Goal: Transaction & Acquisition: Book appointment/travel/reservation

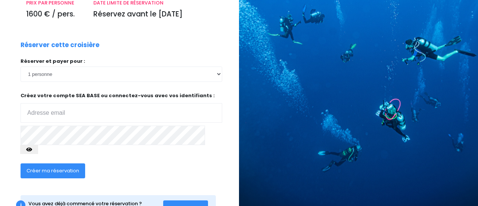
scroll to position [127, 0]
click at [34, 103] on input "email" at bounding box center [122, 112] width 202 height 19
type input "[EMAIL_ADDRESS][DOMAIN_NAME]"
click at [32, 149] on icon "button" at bounding box center [29, 149] width 6 height 0
click at [198, 204] on span "Se connecter" at bounding box center [185, 207] width 33 height 7
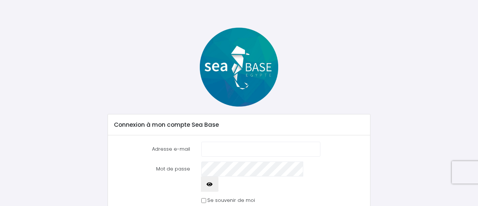
scroll to position [34, 0]
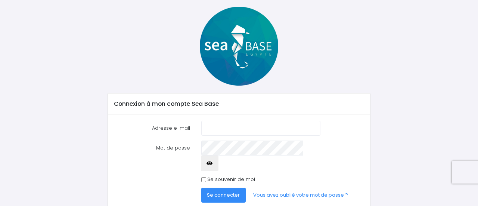
click at [210, 127] on input "Adresse e-mail" at bounding box center [260, 128] width 119 height 15
type input "[EMAIL_ADDRESS][DOMAIN_NAME]"
click at [203, 177] on input "Se souvenir de moi" at bounding box center [203, 179] width 5 height 5
checkbox input "true"
click at [277, 187] on link "Vous avez oublié votre mot de passe ?" at bounding box center [300, 194] width 107 height 15
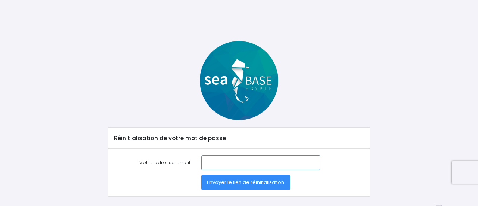
click at [211, 157] on input "Votre adresse email" at bounding box center [260, 162] width 119 height 15
type input "[EMAIL_ADDRESS][DOMAIN_NAME]"
click at [231, 183] on span "Envoyer le lien de réinitialisation" at bounding box center [245, 181] width 77 height 7
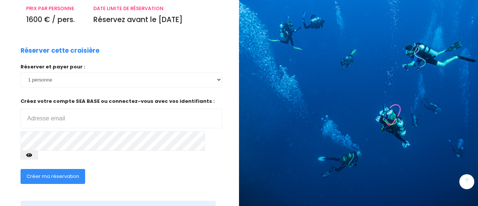
scroll to position [121, 0]
click at [41, 172] on span "Créer ma réservation" at bounding box center [53, 175] width 53 height 7
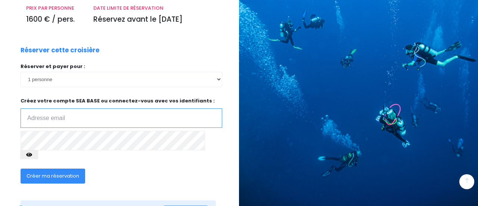
click at [71, 108] on input "email" at bounding box center [122, 117] width 202 height 19
type input "silvamachadocarlo@gmail.com"
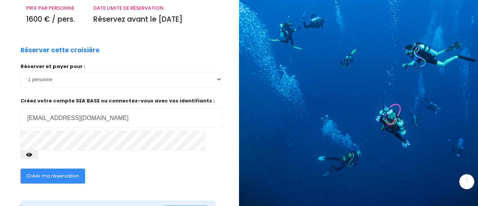
click at [32, 155] on icon "button" at bounding box center [29, 155] width 6 height 0
click at [66, 172] on span "Créer ma réservation" at bounding box center [53, 175] width 53 height 7
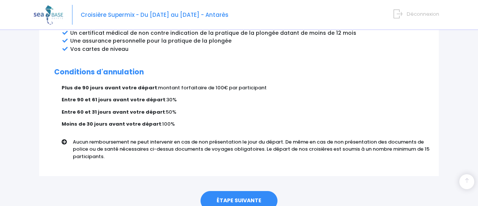
scroll to position [484, 0]
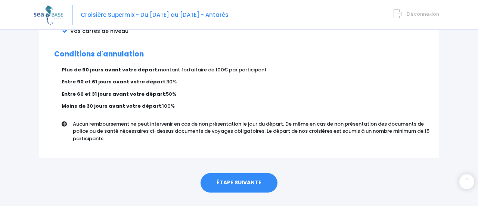
click at [238, 173] on link "ÉTAPE SUIVANTE" at bounding box center [238, 182] width 77 height 19
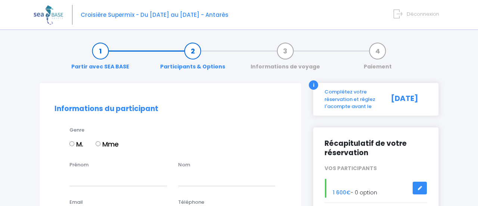
scroll to position [29, 0]
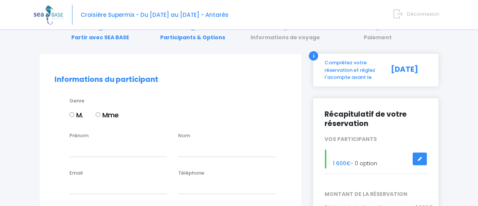
click at [72, 114] on input "M." at bounding box center [71, 114] width 5 height 5
radio input "true"
click at [87, 149] on input "Prénom" at bounding box center [117, 148] width 97 height 15
type input "MACHADO"
type input "CARLOS"
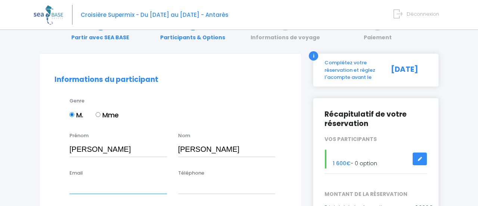
type input "silvamachadocarlo@gmail.com"
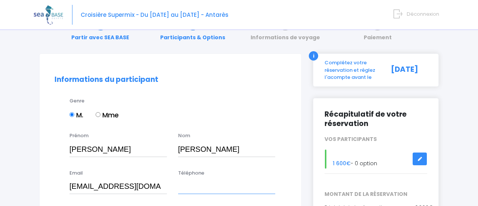
type input "0673618613"
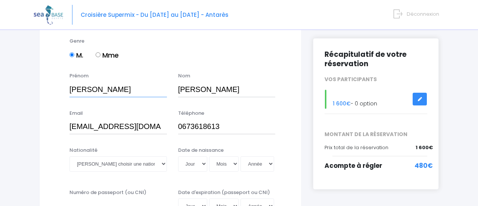
scroll to position [91, 0]
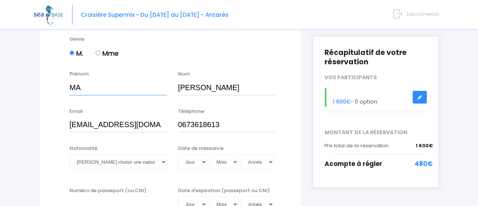
type input "M"
type input "Da Silva machado"
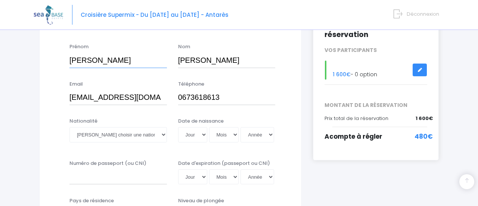
scroll to position [122, 0]
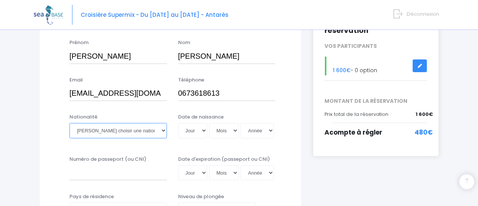
click at [165, 129] on select "Veuillez choisir une nationalité Afghane Albanaise Algerienne Allemande America…" at bounding box center [117, 130] width 97 height 15
select select "Française"
click at [69, 123] on select "Veuillez choisir une nationalité Afghane Albanaise Algerienne Allemande America…" at bounding box center [117, 130] width 97 height 15
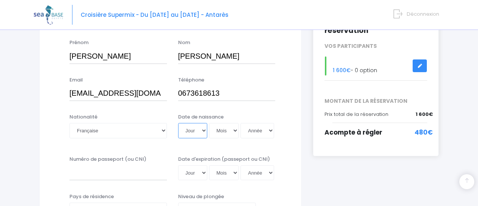
click at [198, 131] on select "Jour 01 02 03 04 05 06 07 08 09 10 11 12 13 14 15 16 17 18 19 20 21 22 23 24 25…" at bounding box center [192, 130] width 29 height 15
select select "25"
click at [178, 123] on select "Jour 01 02 03 04 05 06 07 08 09 10 11 12 13 14 15 16 17 18 19 20 21 22 23 24 25…" at bounding box center [192, 130] width 29 height 15
click at [221, 132] on select "Mois 01 02 03 04 05 06 07 08 09 10 11 12" at bounding box center [224, 130] width 30 height 15
select select "08"
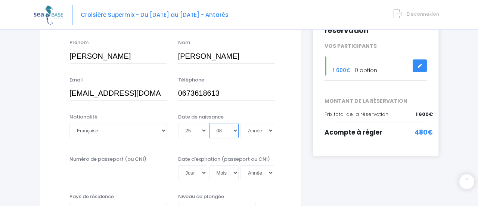
click at [209, 123] on select "Mois 01 02 03 04 05 06 07 08 09 10 11 12" at bounding box center [224, 130] width 30 height 15
click at [267, 129] on select "Année 2045 2044 2043 2042 2041 2040 2039 2038 2037 2036 2035 2034 2033 2032 203…" at bounding box center [257, 130] width 34 height 15
select select "1969"
click at [240, 123] on select "Année 2045 2044 2043 2042 2041 2040 2039 2038 2037 2036 2035 2034 2033 2032 203…" at bounding box center [257, 130] width 34 height 15
type input "1969-08-25"
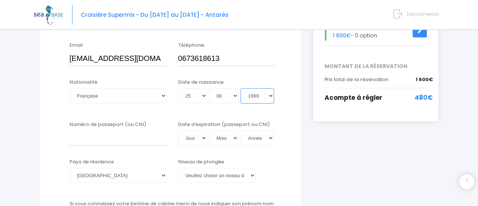
scroll to position [159, 0]
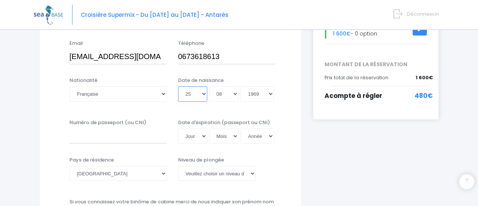
click at [202, 91] on select "Jour 01 02 03 04 05 06 07 08 09 10 11 12 13 14 15 16 17 18 19 20 21 22 23 24 25…" at bounding box center [192, 93] width 29 height 15
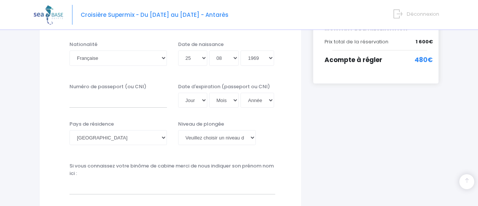
scroll to position [197, 0]
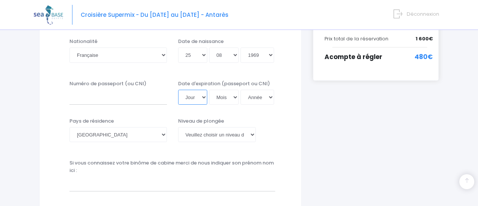
click at [203, 96] on select "Jour 01 02 03 04 05 06 07 08 09 10 11 12 13 14 15 16 17 18 19 20 21 22 23 24 25…" at bounding box center [192, 97] width 29 height 15
select select "12"
click at [178, 90] on select "Jour 01 02 03 04 05 06 07 08 09 10 11 12 13 14 15 16 17 18 19 20 21 22 23 24 25…" at bounding box center [192, 97] width 29 height 15
click at [232, 97] on select "Mois 01 02 03 04 05 06 07 08 09 10 11 12" at bounding box center [224, 97] width 30 height 15
select select "12"
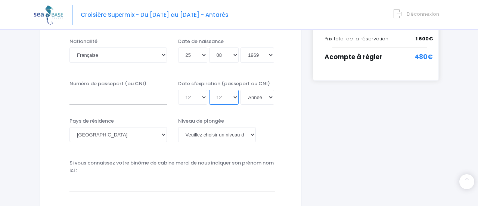
click at [209, 90] on select "Mois 01 02 03 04 05 06 07 08 09 10 11 12" at bounding box center [224, 97] width 30 height 15
click at [265, 97] on select "Année 2045 2044 2043 2042 2041 2040 2039 2038 2037 2036 2035 2034 2033 2032 203…" at bounding box center [257, 97] width 34 height 15
select select "2032"
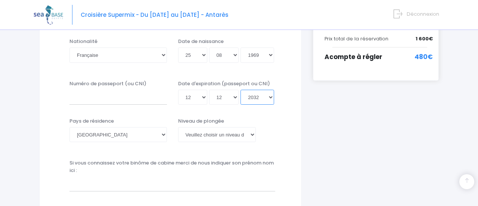
click at [240, 90] on select "Année 2045 2044 2043 2042 2041 2040 2039 2038 2037 2036 2035 2034 2033 2032 203…" at bounding box center [257, 97] width 34 height 15
type input "2032-12-12"
click at [81, 100] on input "Numéro de passeport (ou CNI)" at bounding box center [117, 97] width 97 height 15
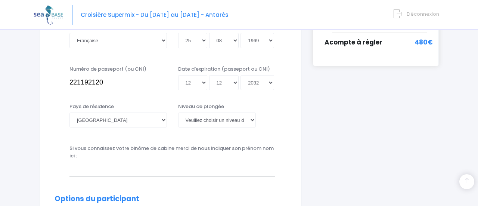
scroll to position [214, 0]
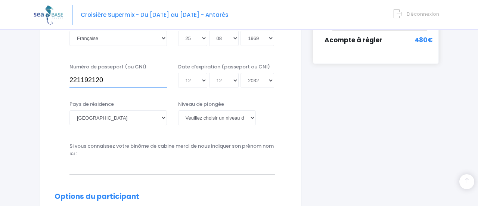
type input "221192120"
click at [254, 117] on select "Veuillez choisir un niveau de plongée Non plongeur Junior OW diver Adventure OW…" at bounding box center [217, 117] width 78 height 15
select select "N2"
click at [178, 110] on select "Veuillez choisir un niveau de plongée Non plongeur Junior OW diver Adventure OW…" at bounding box center [217, 117] width 78 height 15
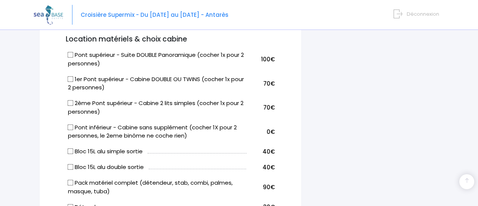
scroll to position [394, 0]
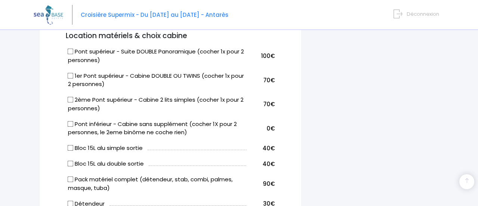
click at [71, 121] on input "Pont inférieur - Cabine sans supplément (cocher 1X pour 2 personnes, le 2eme bi…" at bounding box center [71, 124] width 6 height 6
checkbox input "true"
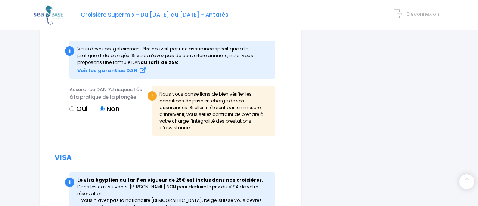
scroll to position [840, 0]
click at [73, 108] on input "Oui" at bounding box center [71, 108] width 5 height 5
radio input "true"
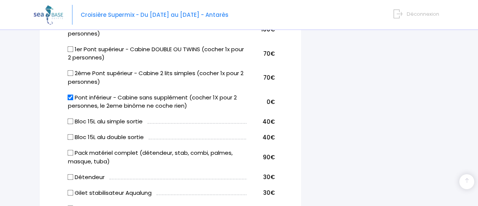
scroll to position [418, 0]
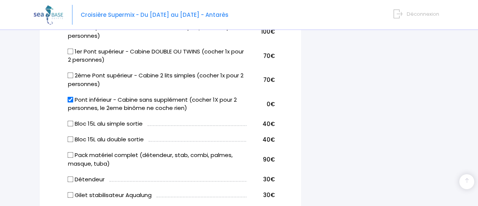
click at [70, 122] on input "Bloc 15L alu simple sortie" at bounding box center [71, 124] width 6 height 6
checkbox input "true"
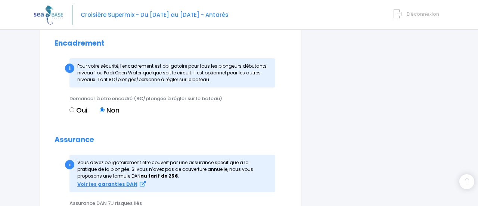
scroll to position [726, 0]
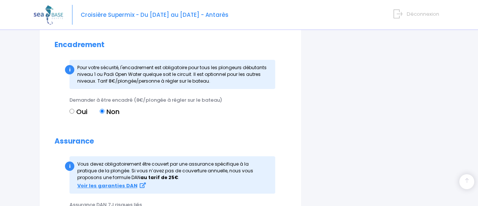
click at [70, 112] on label "Oui" at bounding box center [78, 111] width 18 height 10
click at [70, 112] on input "Oui" at bounding box center [71, 111] width 5 height 5
radio input "true"
click at [101, 111] on input "Non" at bounding box center [102, 111] width 5 height 5
radio input "true"
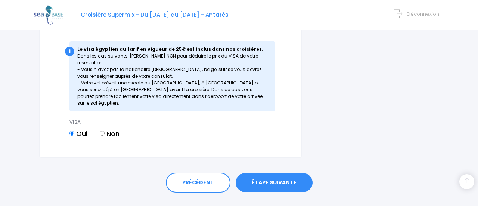
scroll to position [954, 0]
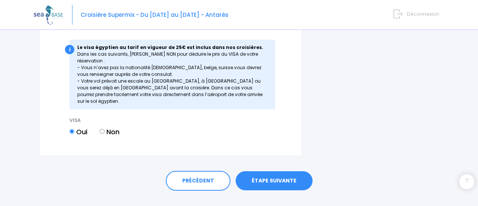
click at [269, 171] on link "ÉTAPE SUIVANTE" at bounding box center [274, 180] width 77 height 19
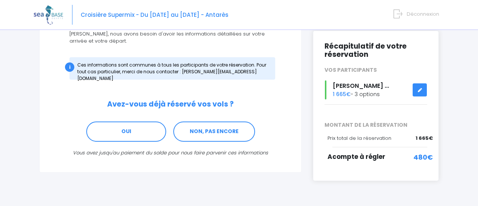
scroll to position [101, 0]
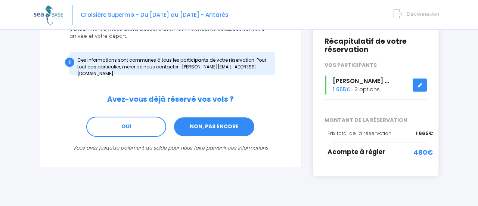
click at [232, 118] on link "NON, PAS ENCORE" at bounding box center [214, 126] width 82 height 20
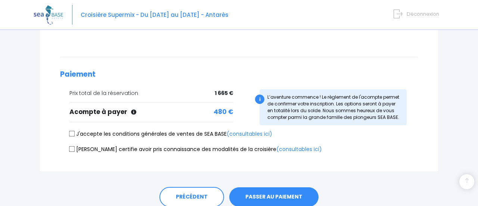
scroll to position [166, 0]
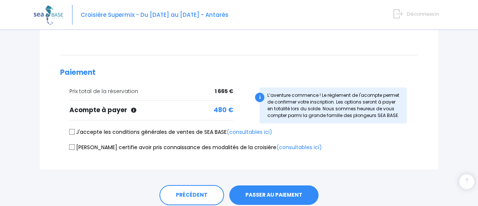
click at [71, 131] on input "J'accepte les conditions générales de ventes de SEA BASE (consultables ici)" at bounding box center [72, 132] width 6 height 6
checkbox input "true"
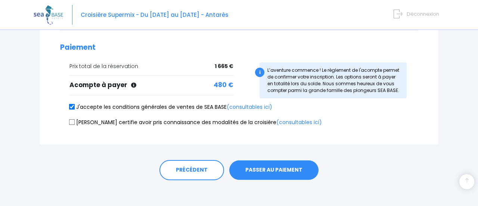
scroll to position [191, 0]
click at [70, 121] on input "Je certifie avoir pris connaissance des modalités de la croisière (consultables…" at bounding box center [72, 121] width 6 height 6
checkbox input "true"
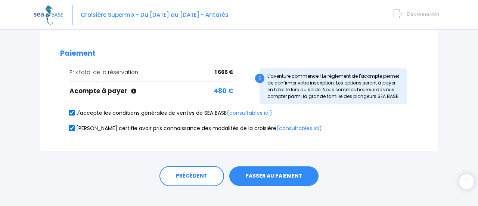
scroll to position [194, 0]
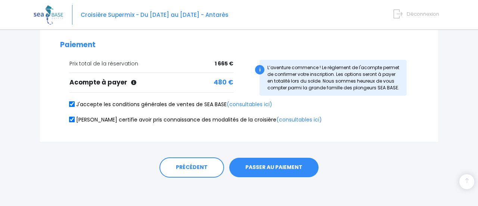
click at [285, 166] on button "PASSER AU PAIEMENT" at bounding box center [273, 167] width 89 height 19
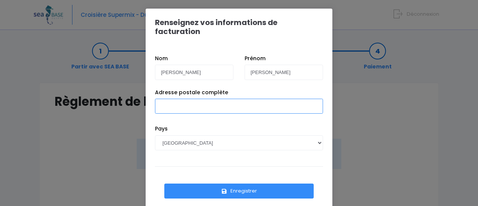
click at [172, 99] on input "Adresse postale complète" at bounding box center [239, 106] width 168 height 15
type input "[STREET_ADDRESS]"
click at [164, 183] on button "Enregistrer" at bounding box center [238, 190] width 149 height 15
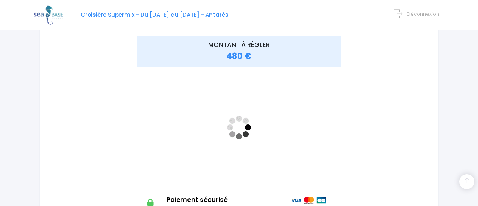
scroll to position [100, 0]
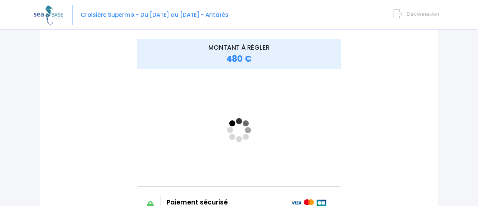
click at [26, 14] on div "Croisière Supermix - Du 07/11/26 au 14/11/26 - Antarès Déconnexion" at bounding box center [239, 14] width 478 height 29
click at [19, 57] on div "Notre plateforme de réservation n'est pas compatible avec votre appareil. Veuil…" at bounding box center [239, 108] width 478 height 417
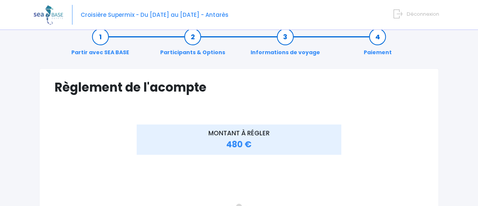
scroll to position [0, 0]
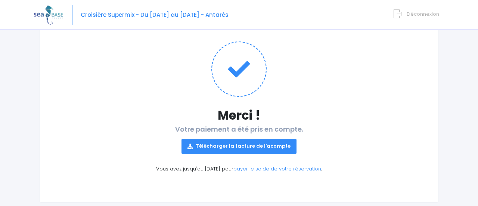
scroll to position [72, 0]
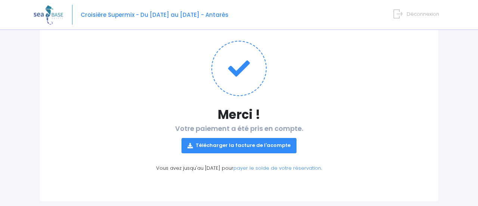
click at [249, 149] on link "Télécharger la facture de l'acompte" at bounding box center [238, 145] width 115 height 15
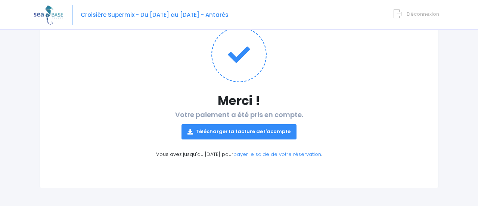
scroll to position [0, 0]
